Goal: Transaction & Acquisition: Obtain resource

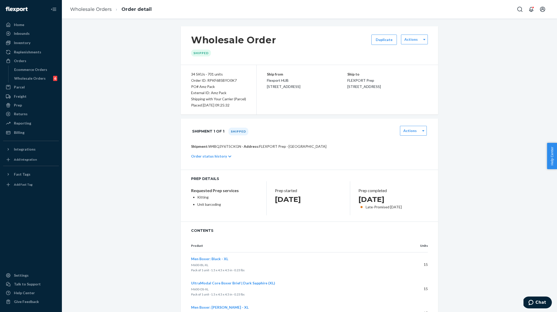
scroll to position [782, 0]
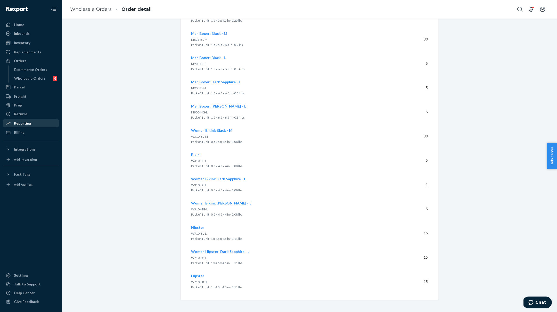
click at [14, 121] on div "Reporting" at bounding box center [22, 123] width 17 height 5
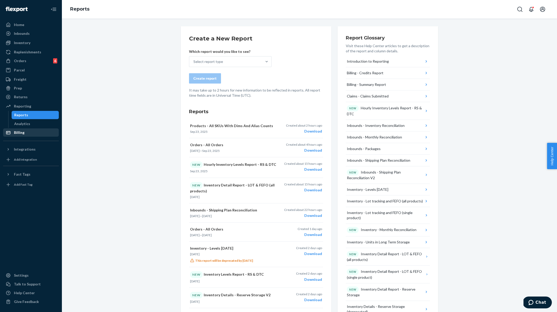
click at [27, 132] on div "Billing" at bounding box center [31, 132] width 55 height 7
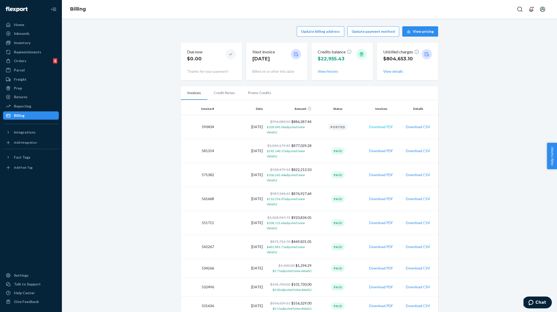
click at [383, 127] on button "Download PDF" at bounding box center [381, 126] width 24 height 5
click at [418, 125] on button "Download CSV" at bounding box center [418, 126] width 24 height 5
click at [206, 126] on td "590434" at bounding box center [198, 127] width 35 height 24
copy td "590434"
